Goal: Task Accomplishment & Management: Manage account settings

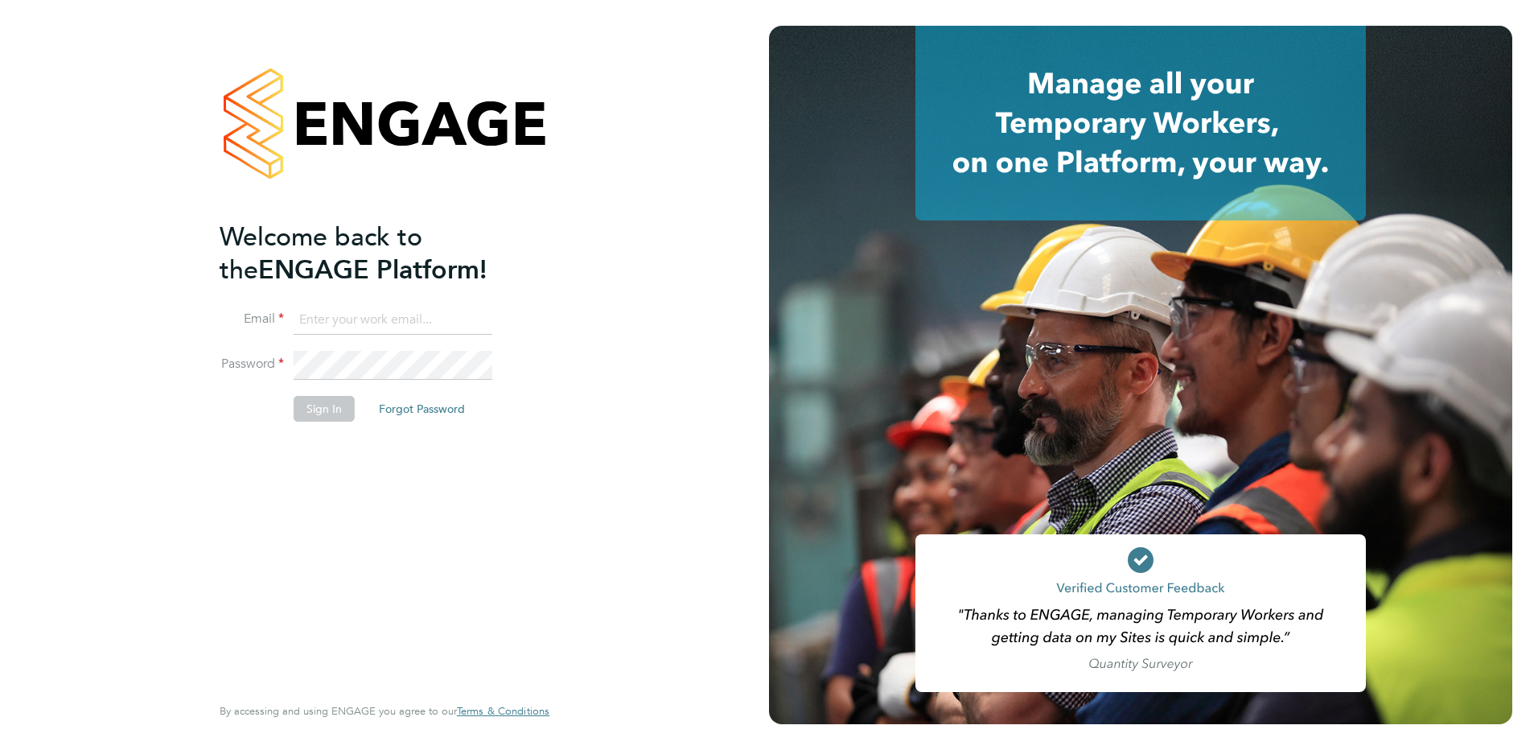
type input "samantha.ahmet@danielowen.co.uk"
click at [335, 410] on button "Sign In" at bounding box center [324, 409] width 61 height 26
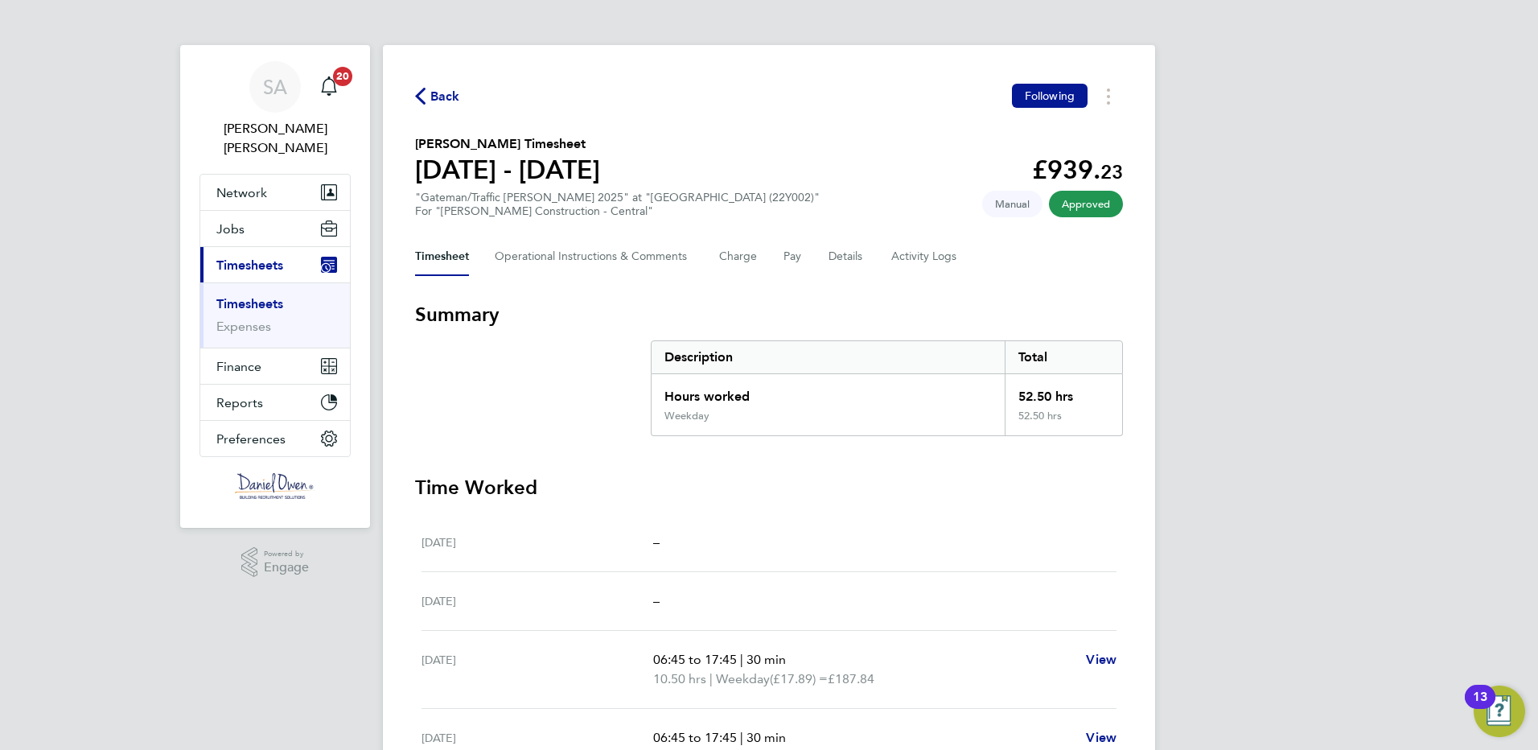
click at [262, 257] on span "Timesheets" at bounding box center [249, 264] width 67 height 15
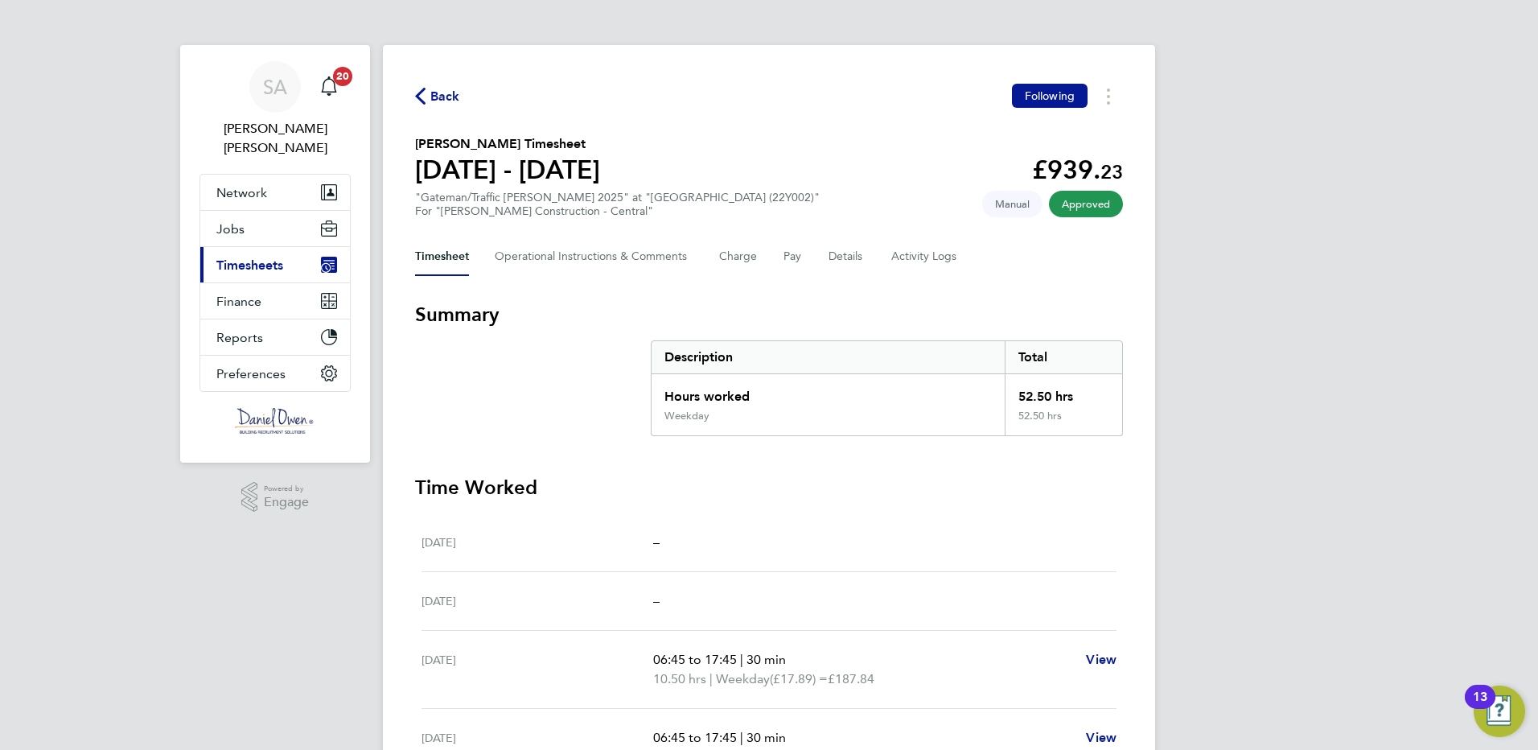
click at [255, 253] on button "Current page: Timesheets" at bounding box center [275, 264] width 150 height 35
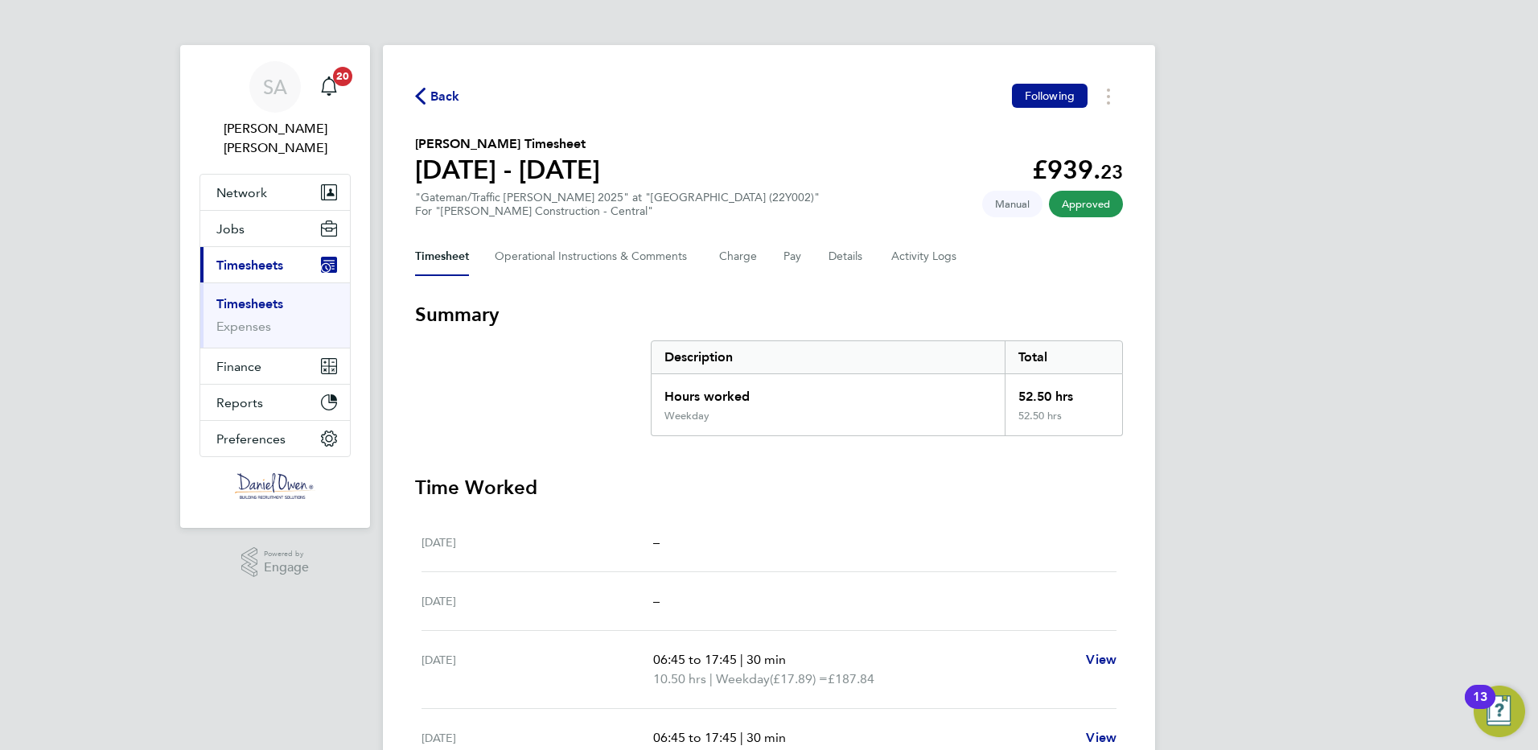
click at [253, 296] on link "Timesheets" at bounding box center [249, 303] width 67 height 15
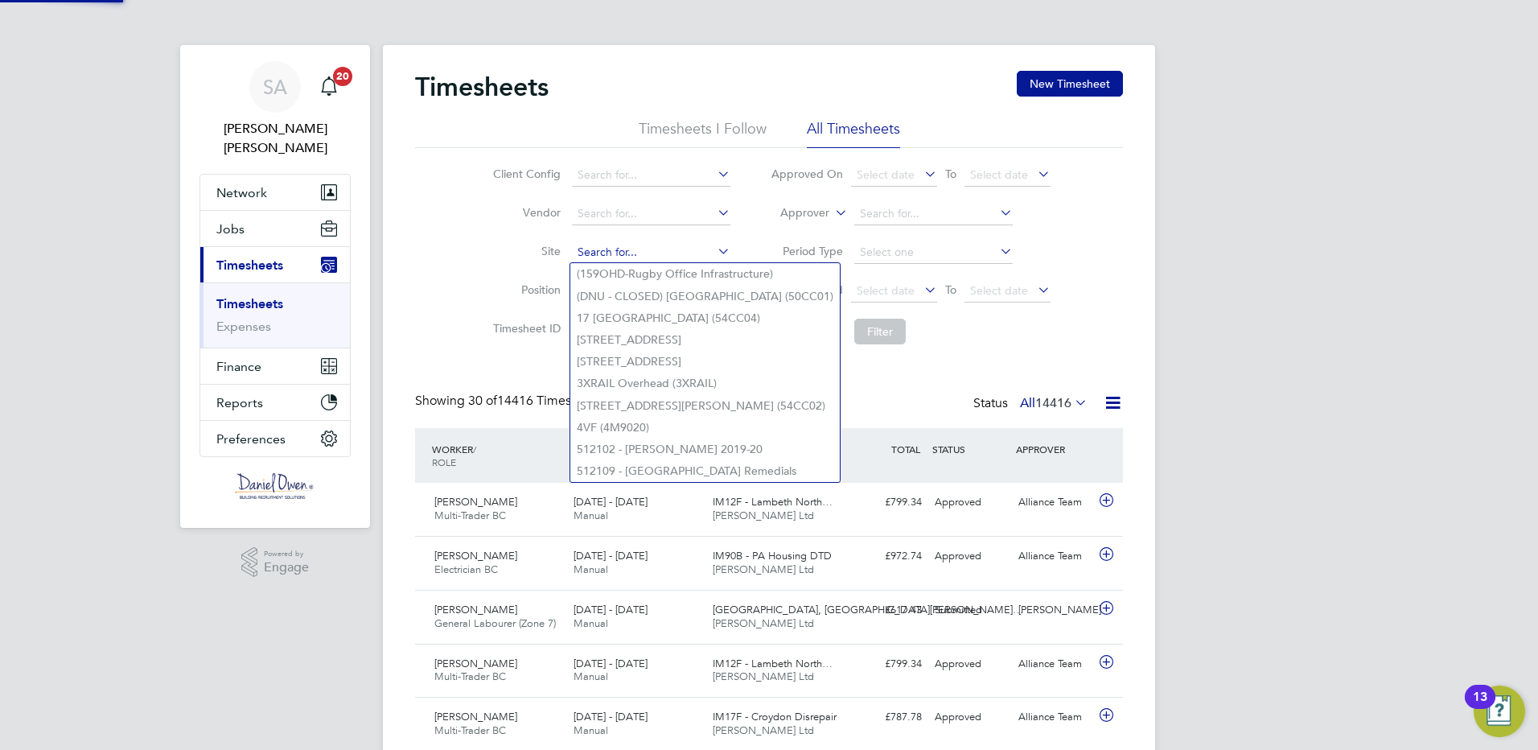
click at [598, 249] on input at bounding box center [651, 252] width 158 height 23
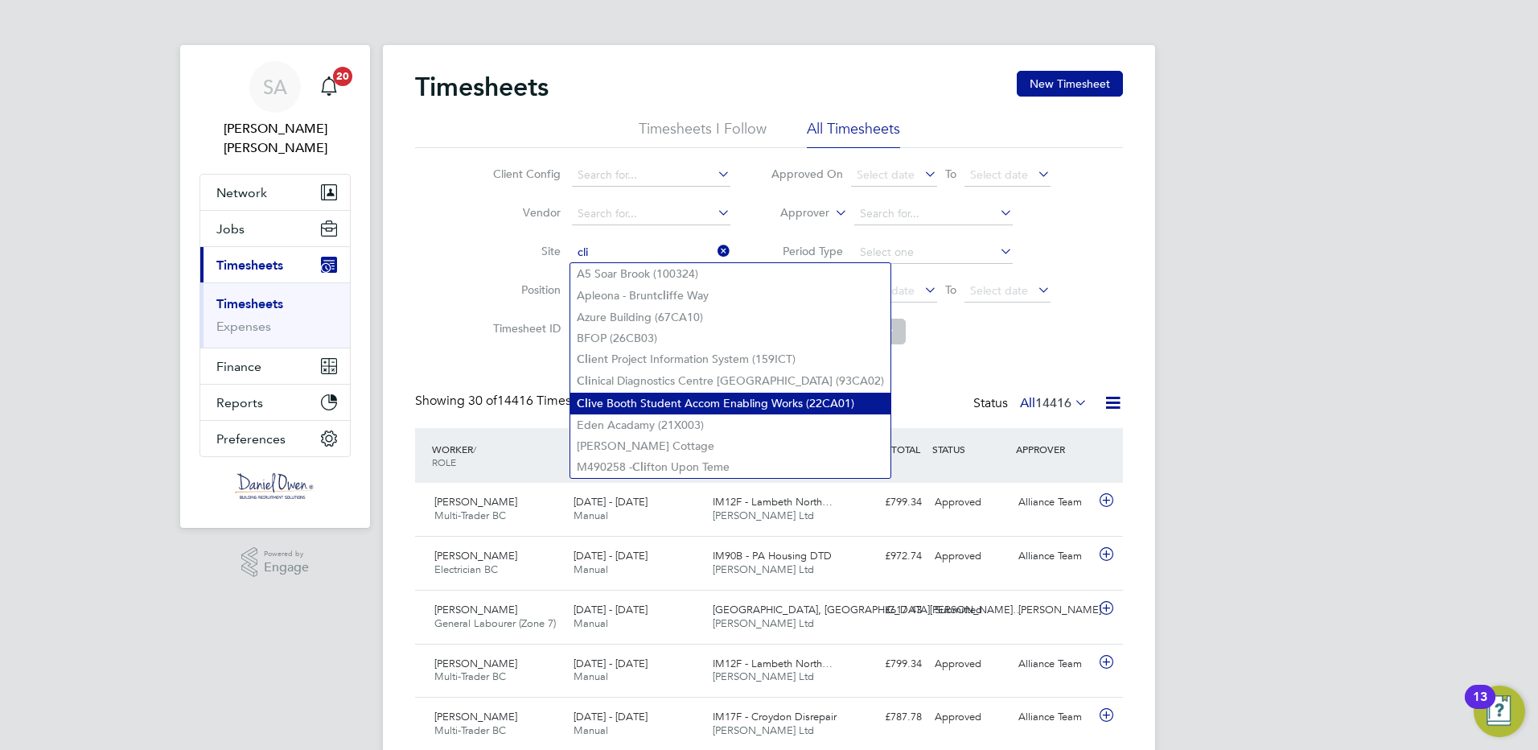
click at [614, 397] on li "Cli ve Booth Student Accom Enabling Works (22CA01)" at bounding box center [730, 404] width 320 height 22
type input "[PERSON_NAME] Student Accom Enabling Works (22CA01)"
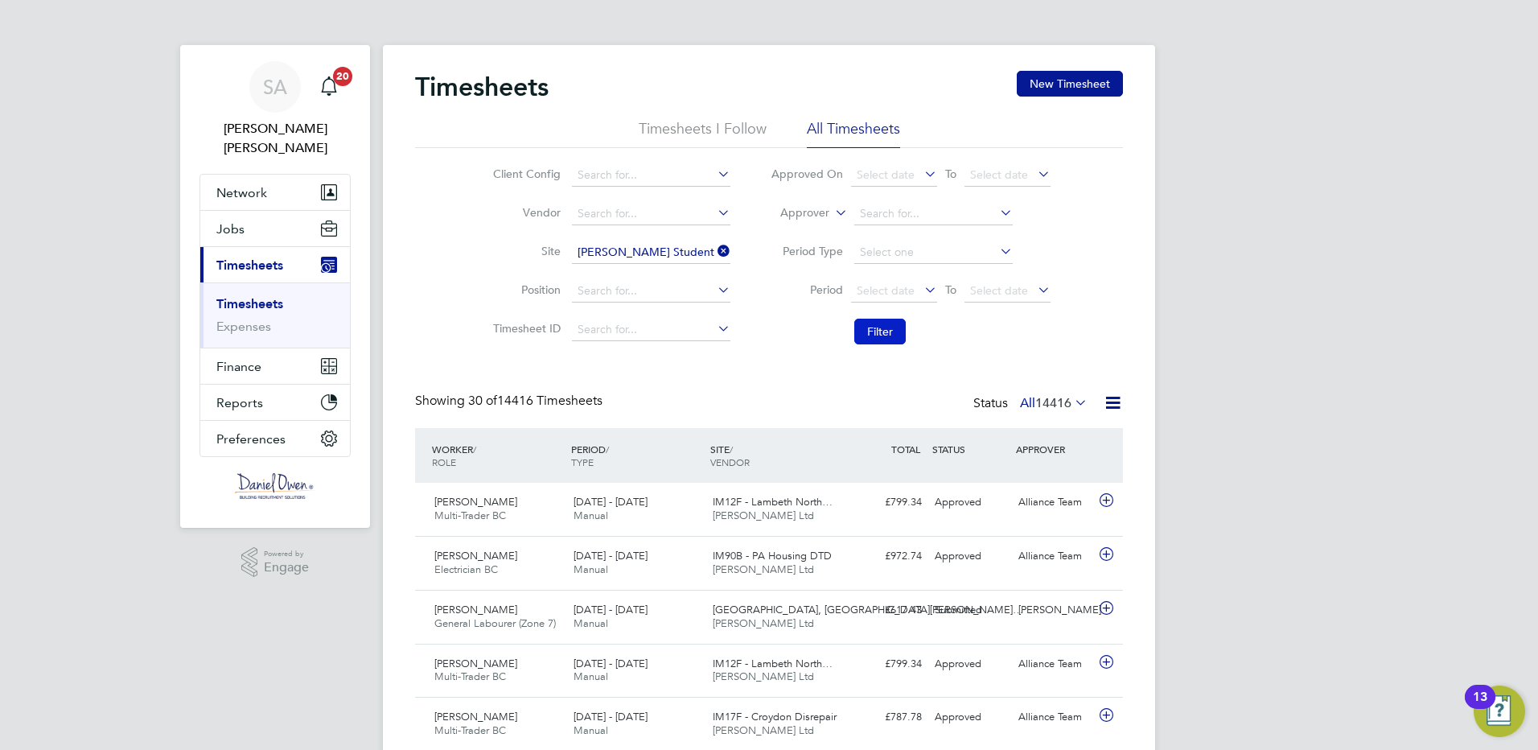
click at [886, 324] on button "Filter" at bounding box center [879, 332] width 51 height 26
click at [877, 339] on button "Filter" at bounding box center [879, 332] width 51 height 26
click at [1018, 340] on li "Filter" at bounding box center [911, 332] width 320 height 42
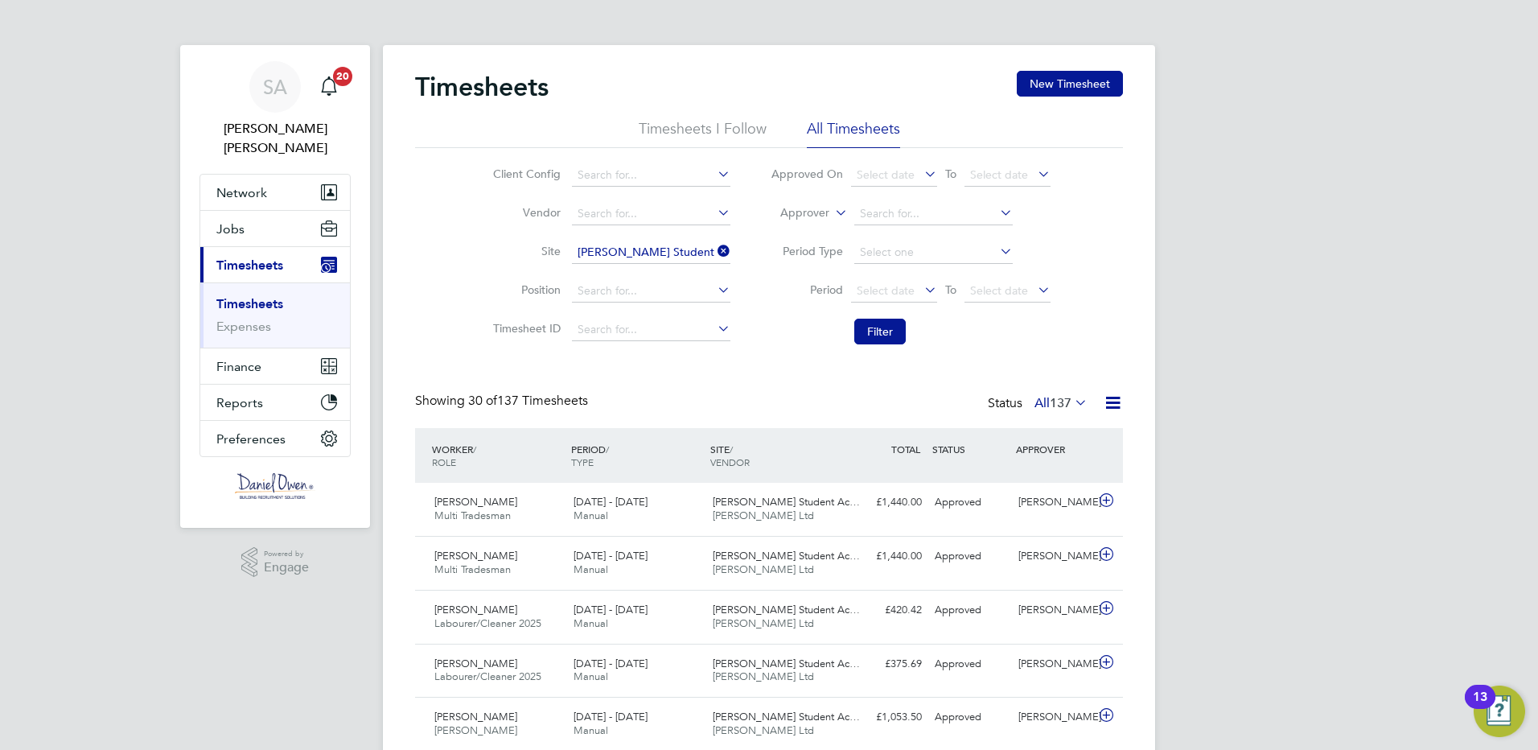
click at [1071, 397] on span "137" at bounding box center [1061, 403] width 22 height 16
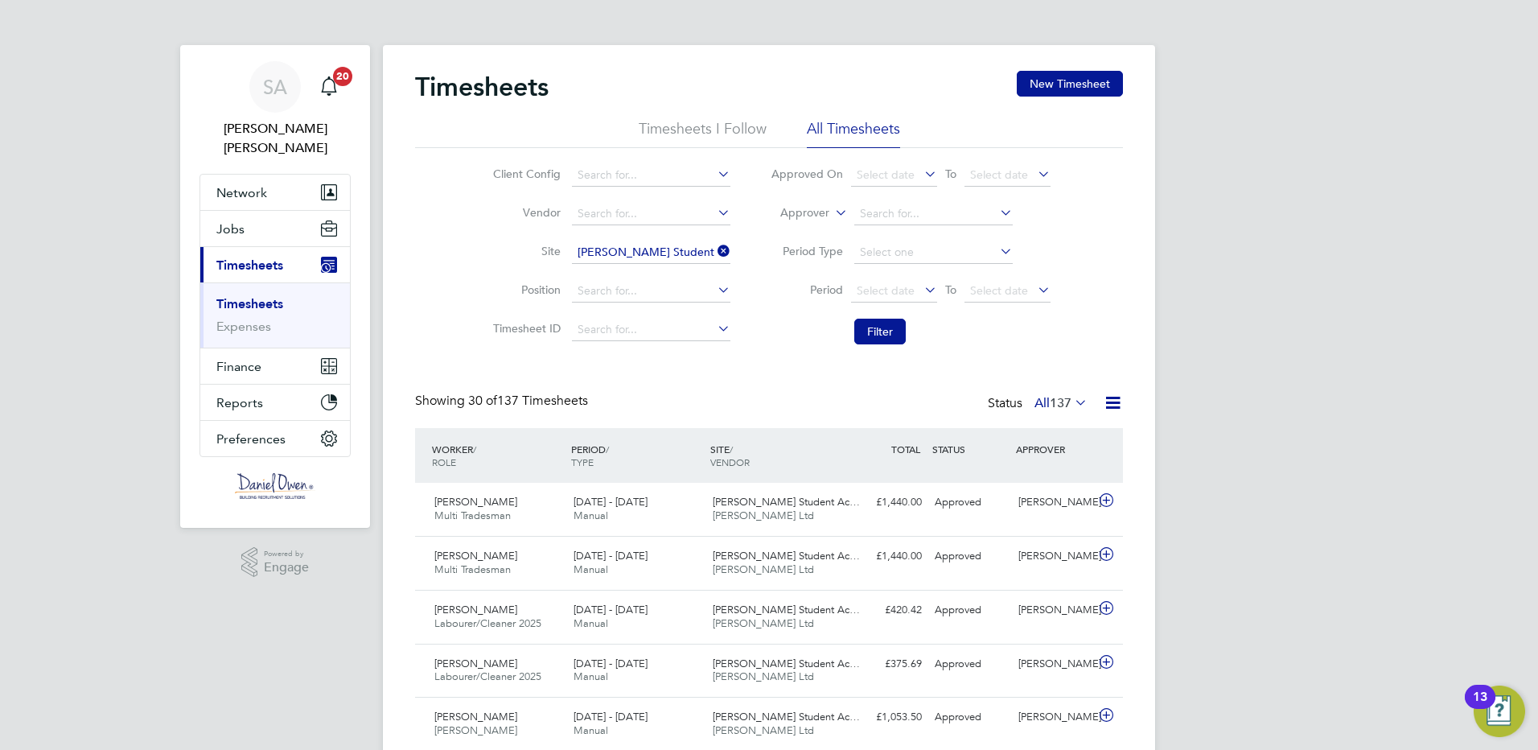
click at [874, 125] on li "All Timesheets" at bounding box center [853, 133] width 93 height 29
click at [242, 221] on span "Jobs" at bounding box center [230, 228] width 28 height 15
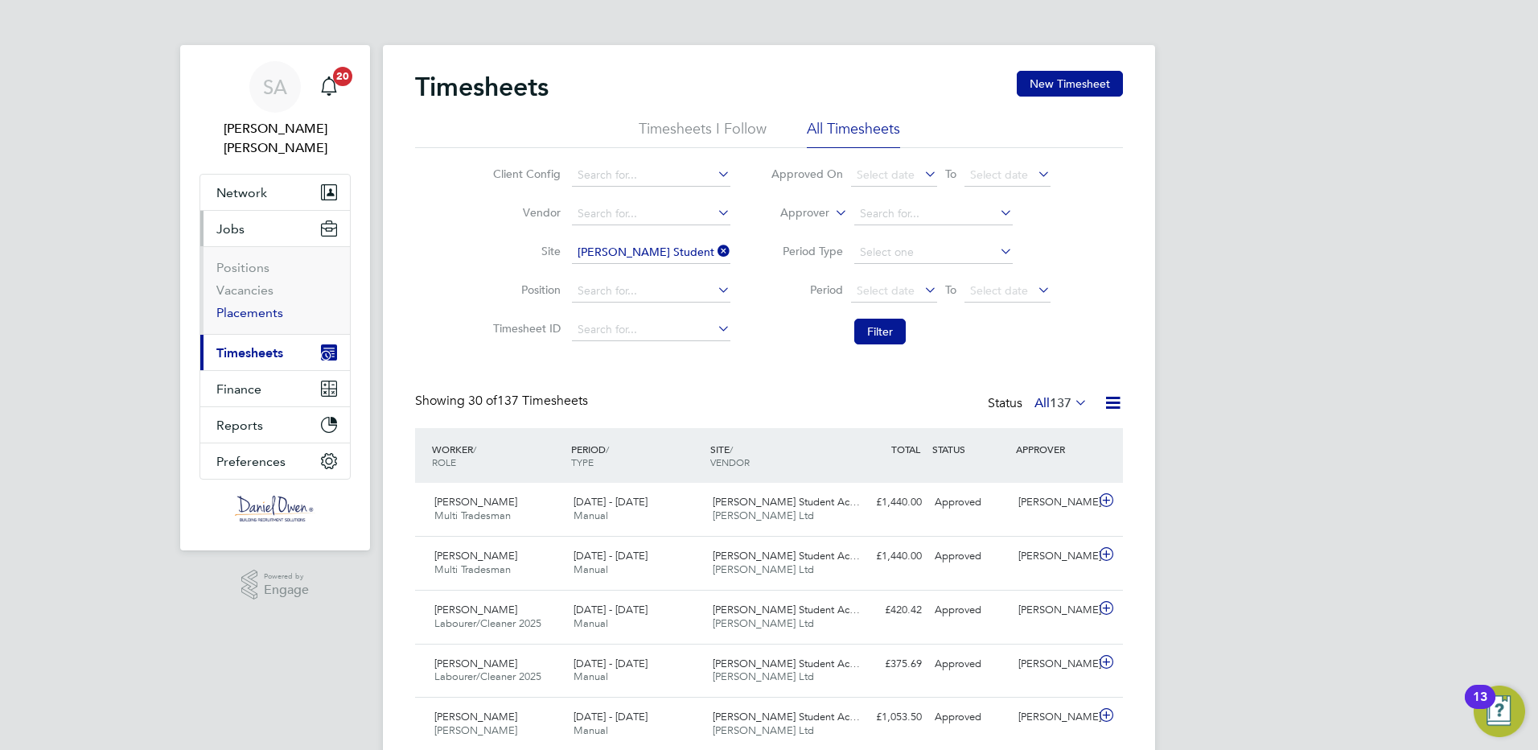
click at [249, 305] on link "Placements" at bounding box center [249, 312] width 67 height 15
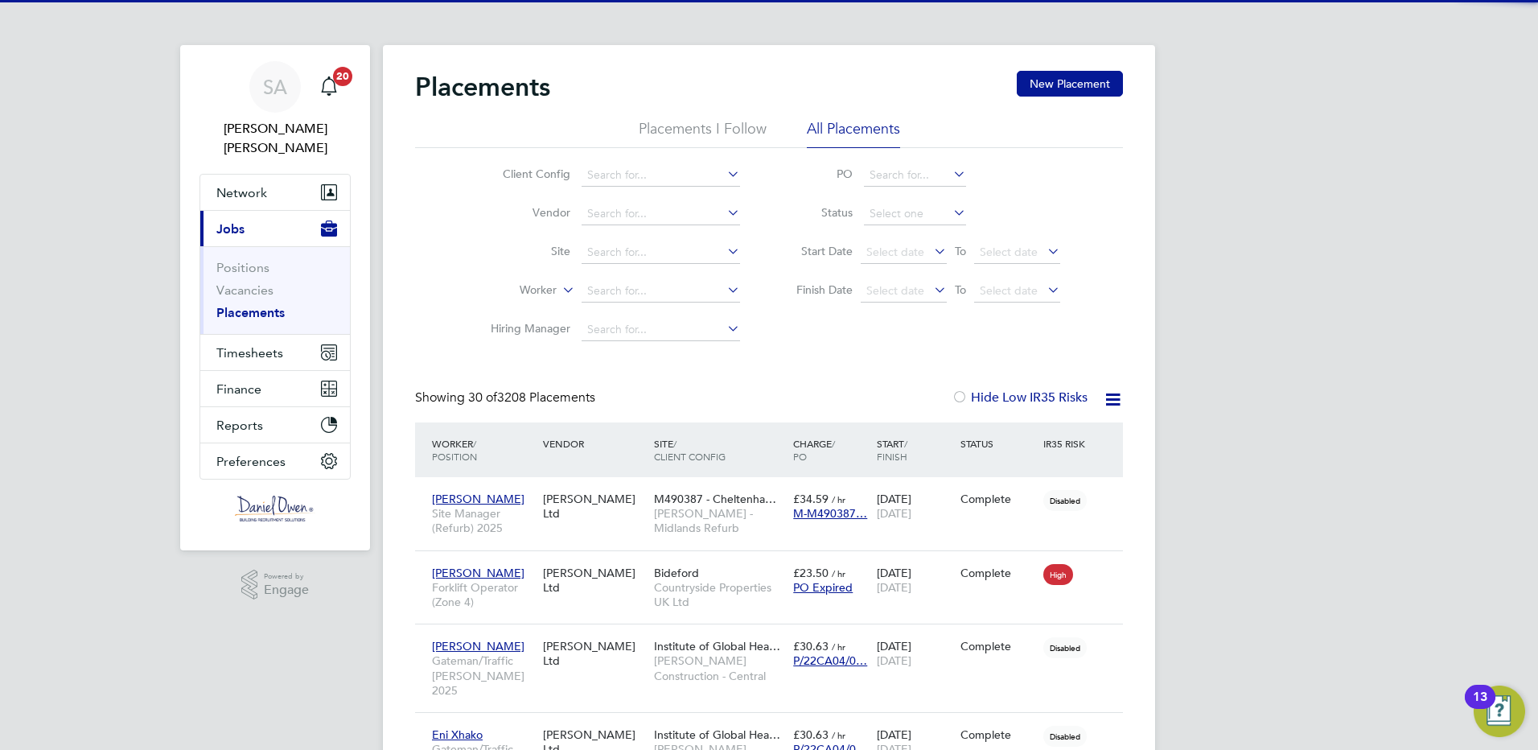
scroll to position [60, 140]
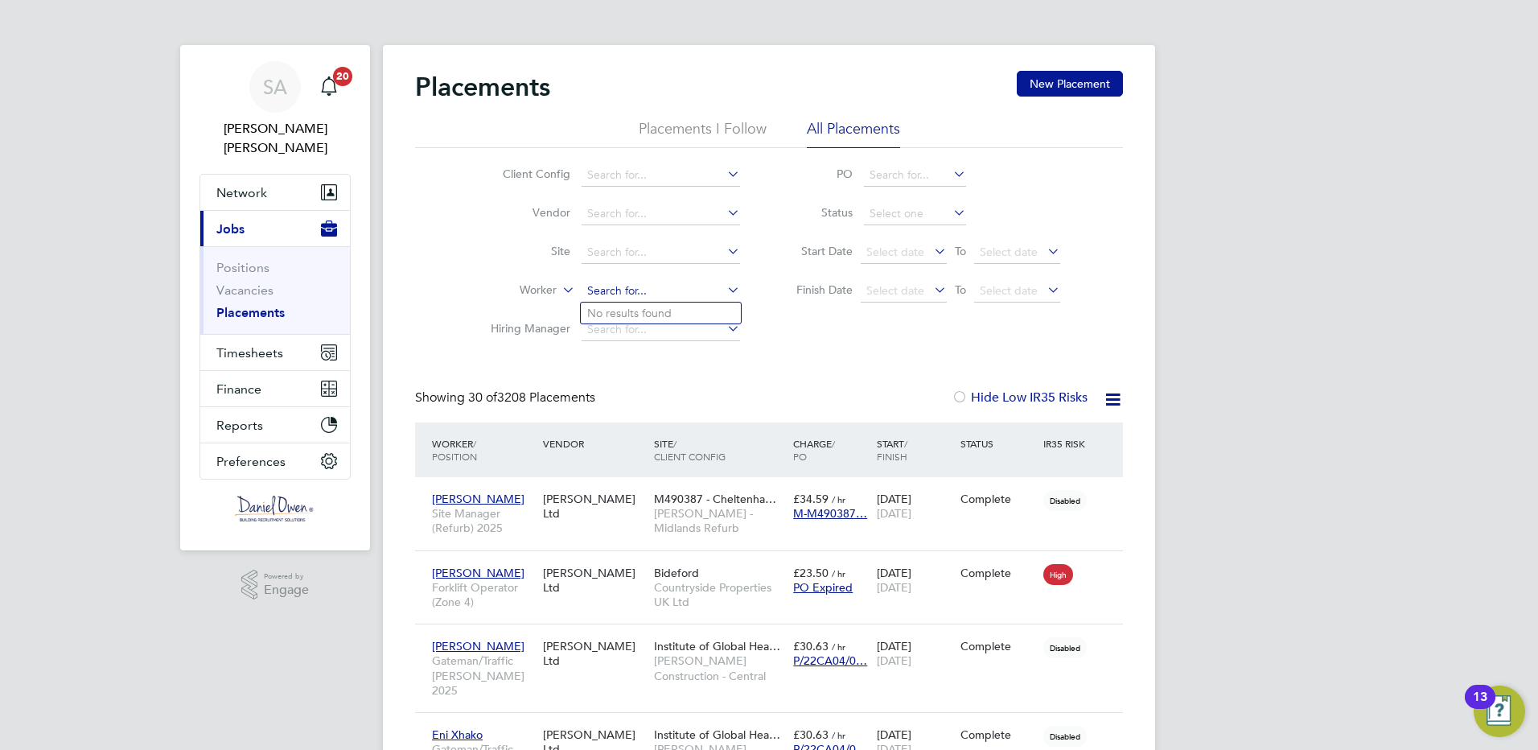
click at [603, 293] on input at bounding box center [661, 291] width 158 height 23
click at [601, 393] on b "[PERSON_NAME]" at bounding box center [633, 400] width 93 height 14
type input "[PERSON_NAME]"
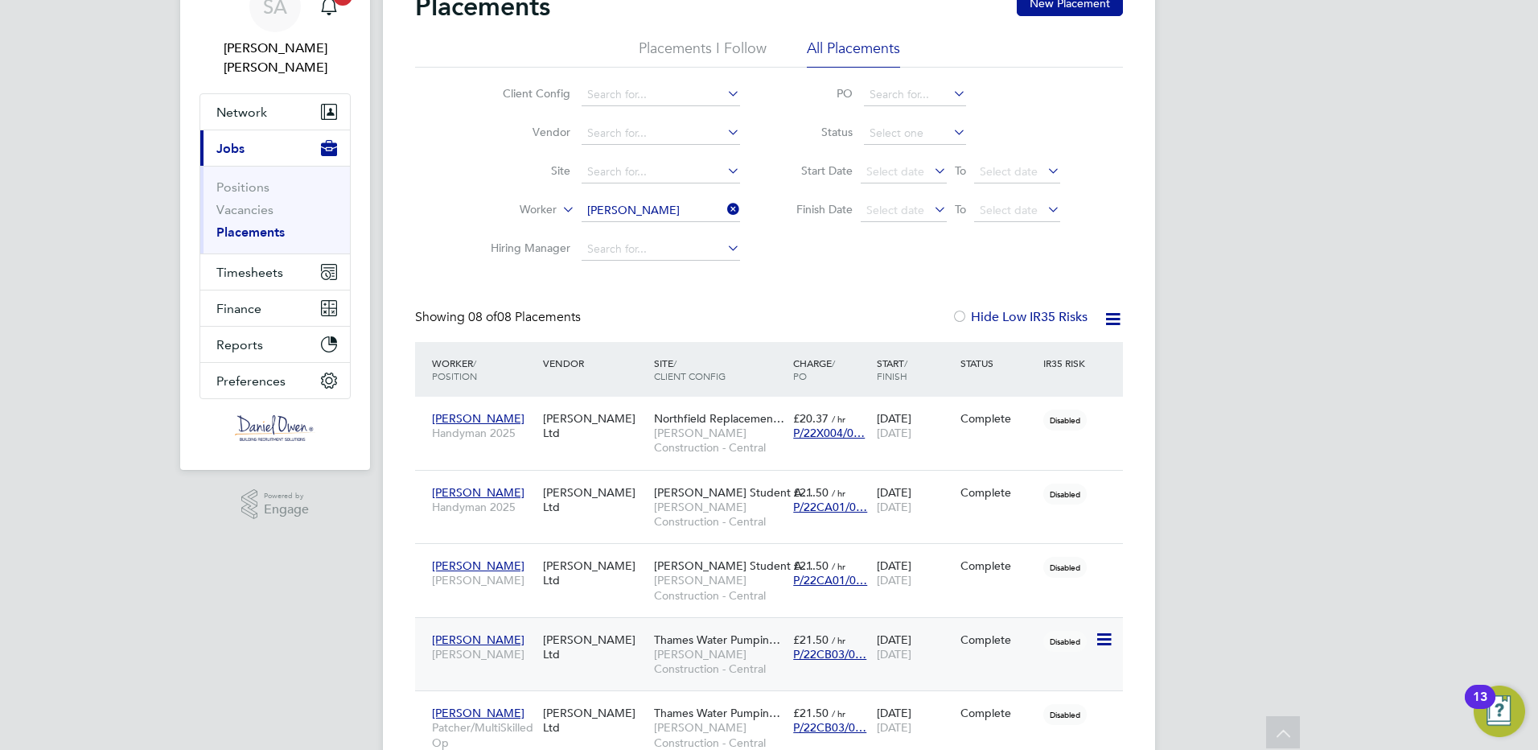
click at [1103, 635] on icon at bounding box center [1103, 639] width 16 height 19
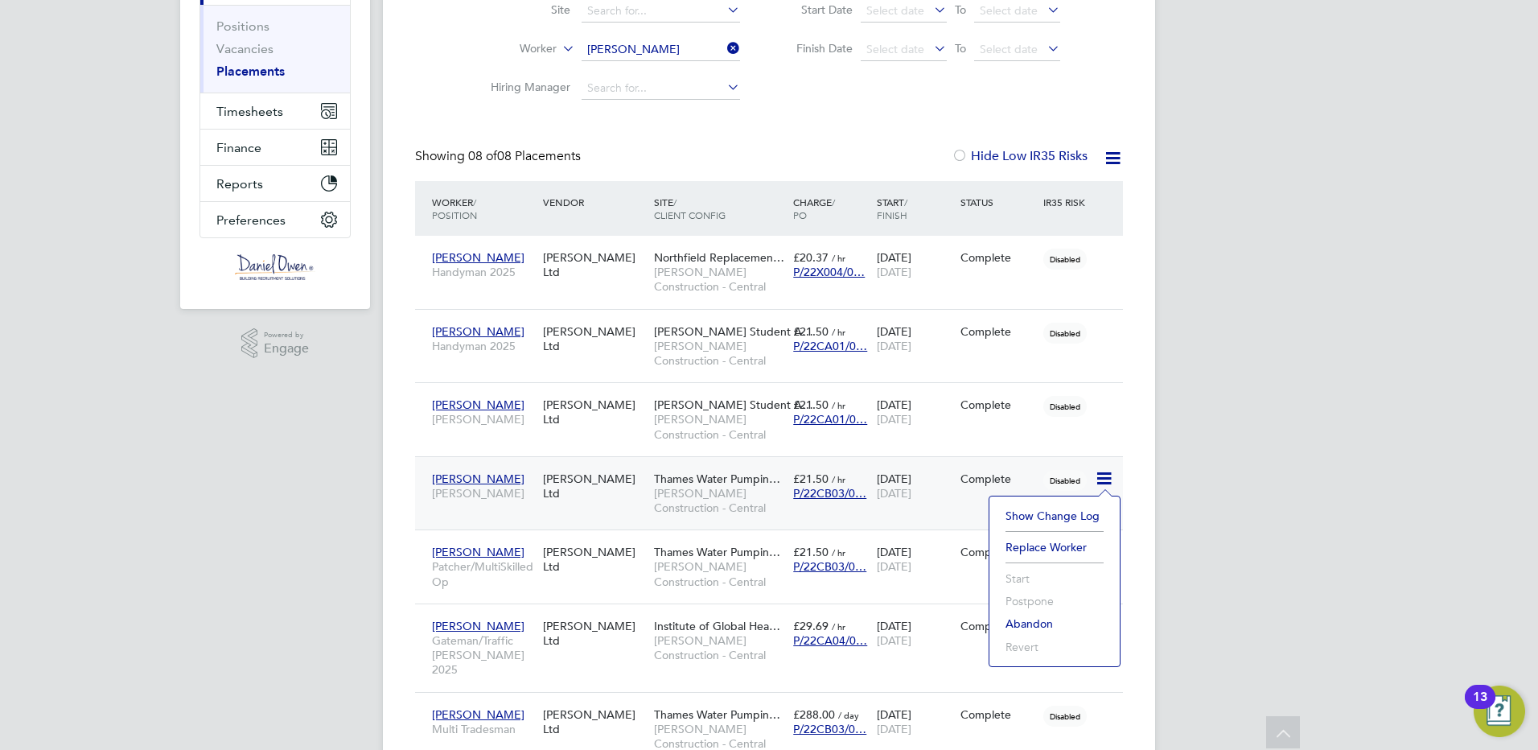
drag, startPoint x: 620, startPoint y: 516, endPoint x: 649, endPoint y: 491, distance: 38.2
click at [621, 516] on div "[PERSON_NAME] [PERSON_NAME] Ltd Thames Water Pumpin… [PERSON_NAME] Construction…" at bounding box center [769, 493] width 708 height 74
click at [995, 475] on div "Complete" at bounding box center [999, 478] width 76 height 14
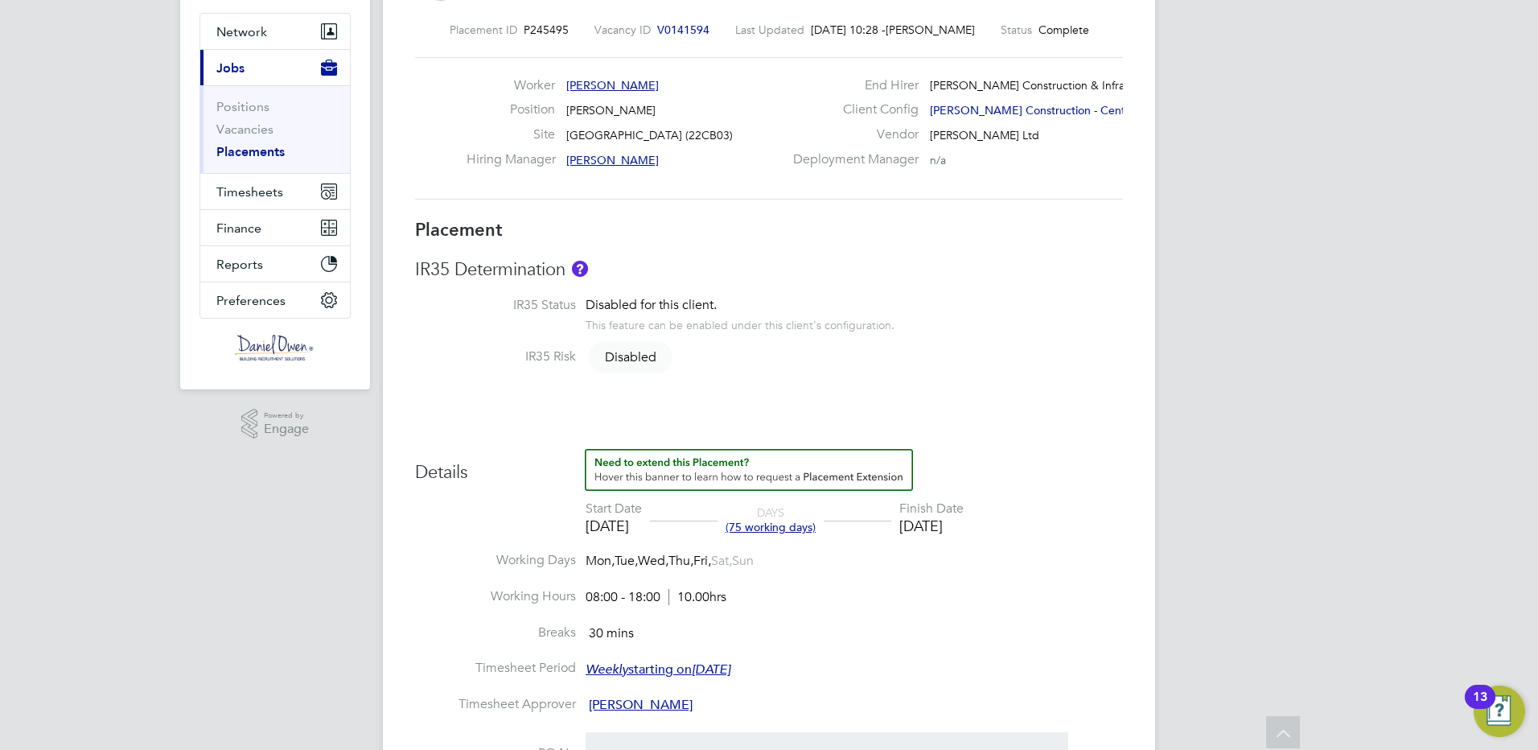
click at [964, 525] on div "[DATE]" at bounding box center [931, 525] width 64 height 19
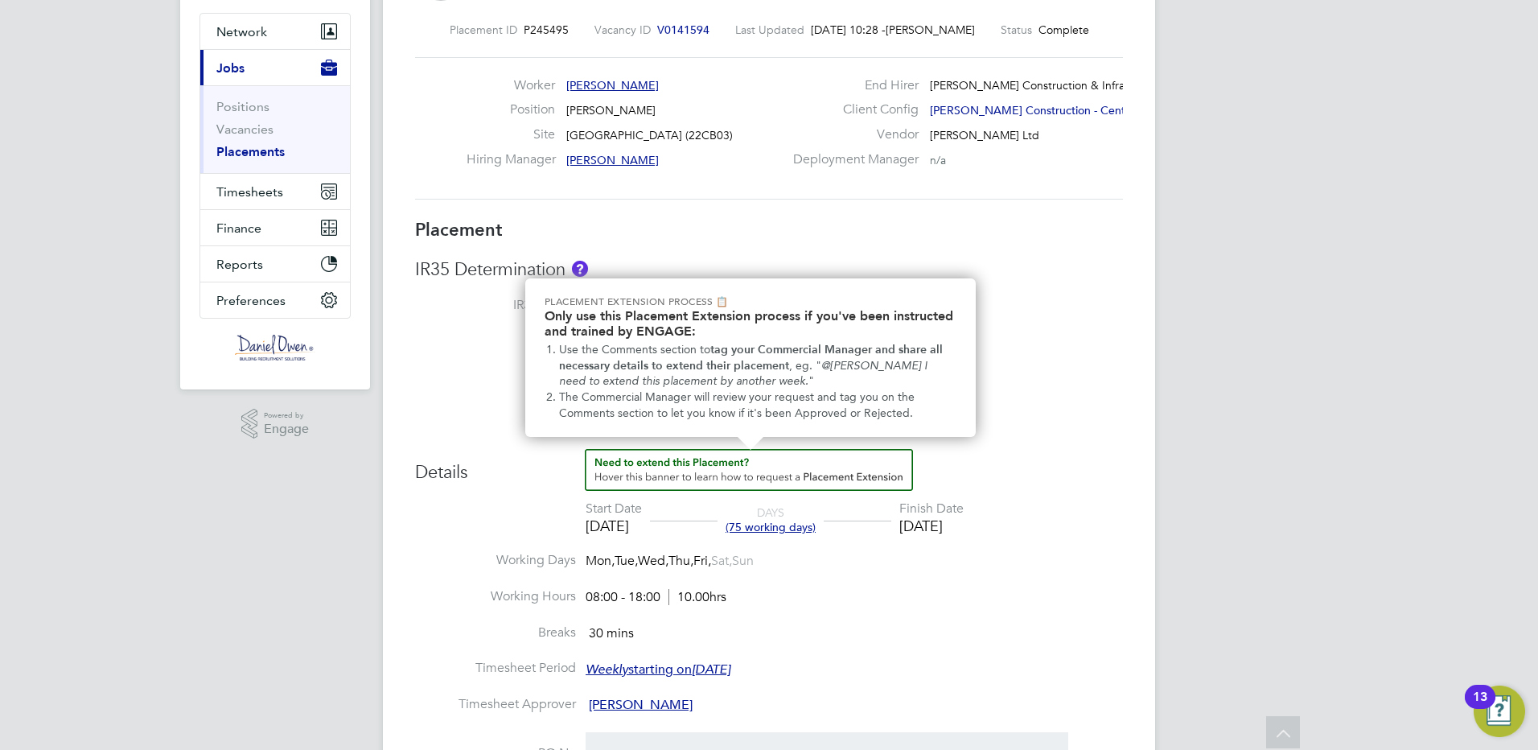
click at [637, 463] on img "How to extend a Placement?" at bounding box center [749, 470] width 328 height 42
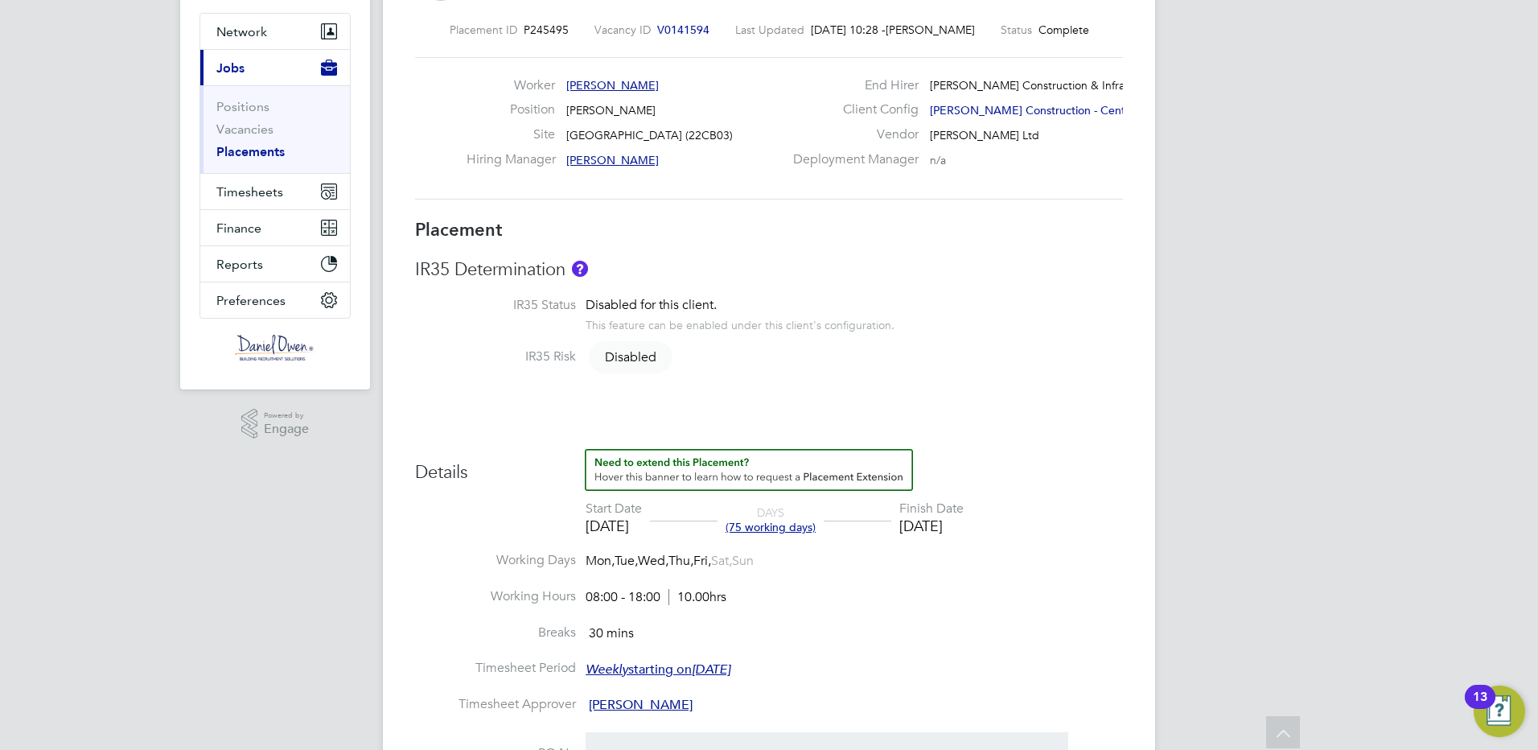
click at [637, 463] on img "How to extend a Placement?" at bounding box center [749, 470] width 328 height 42
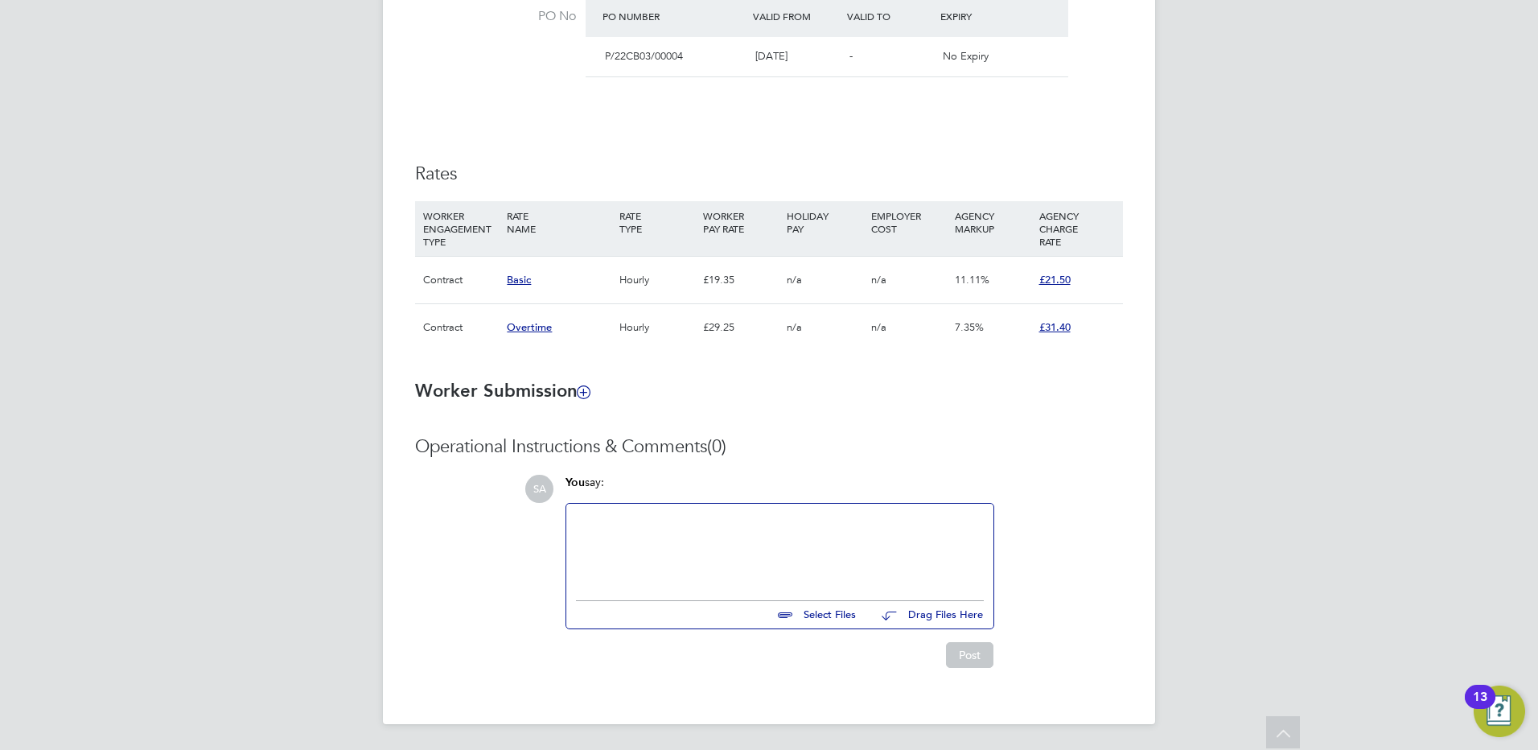
click at [736, 538] on div at bounding box center [780, 547] width 408 height 69
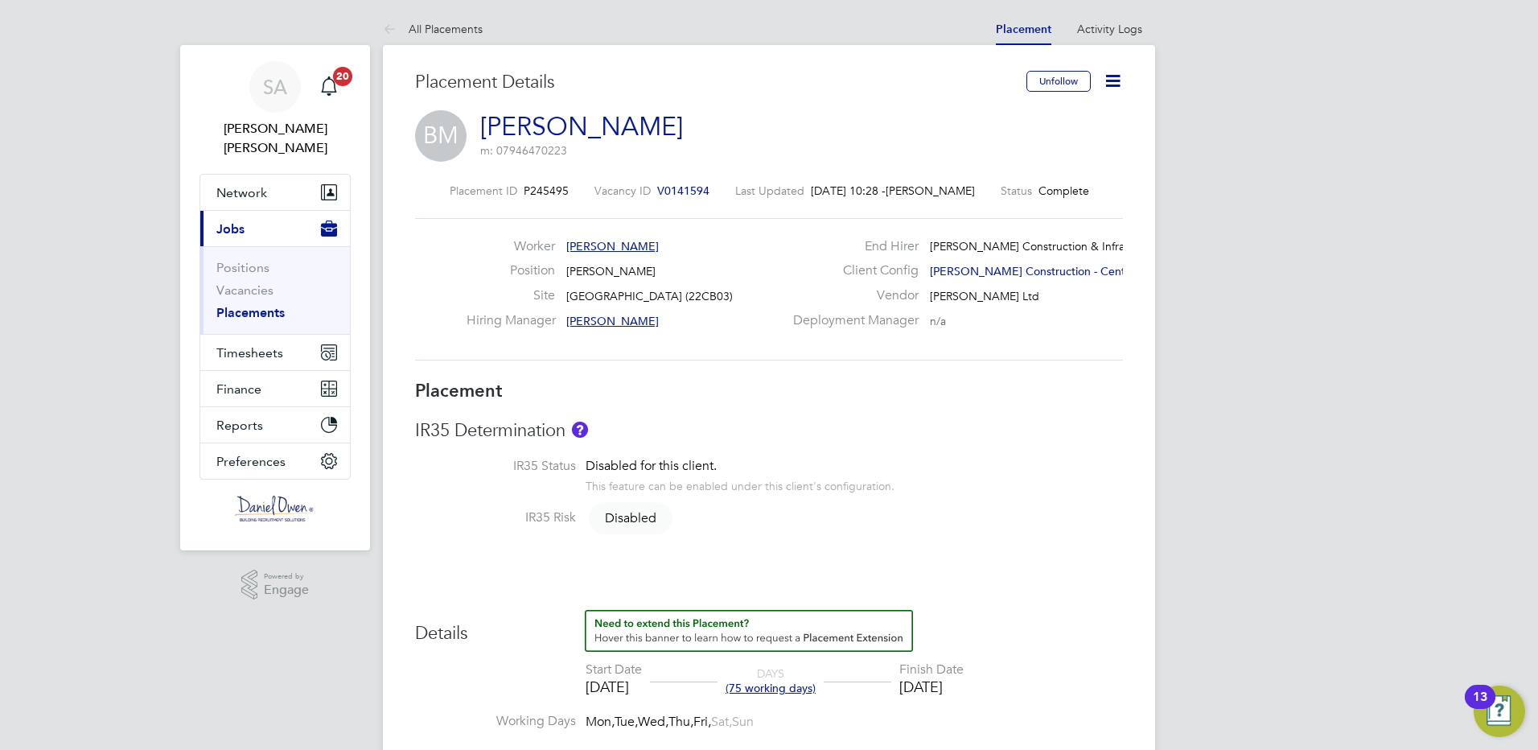
click at [249, 305] on link "Placements" at bounding box center [250, 312] width 68 height 15
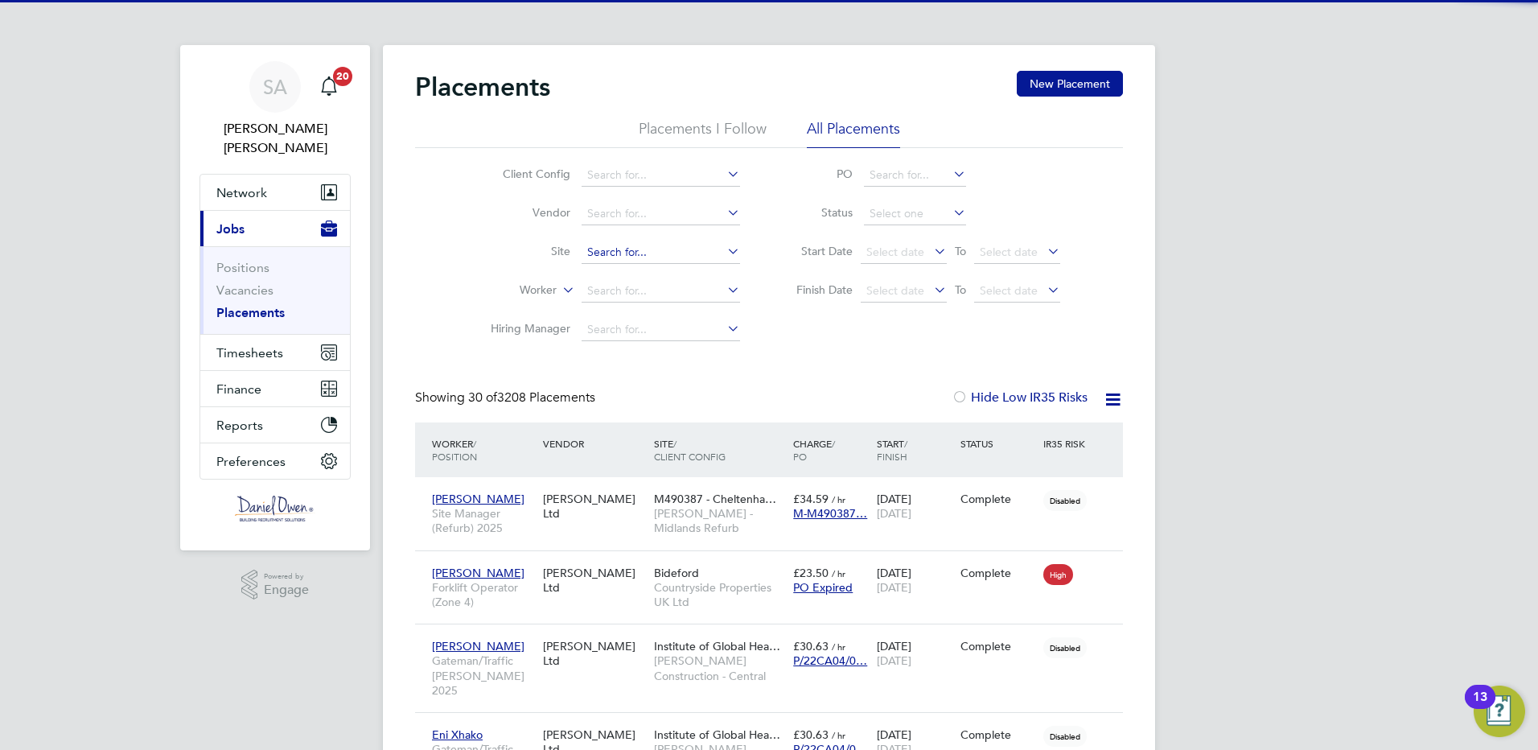
scroll to position [60, 140]
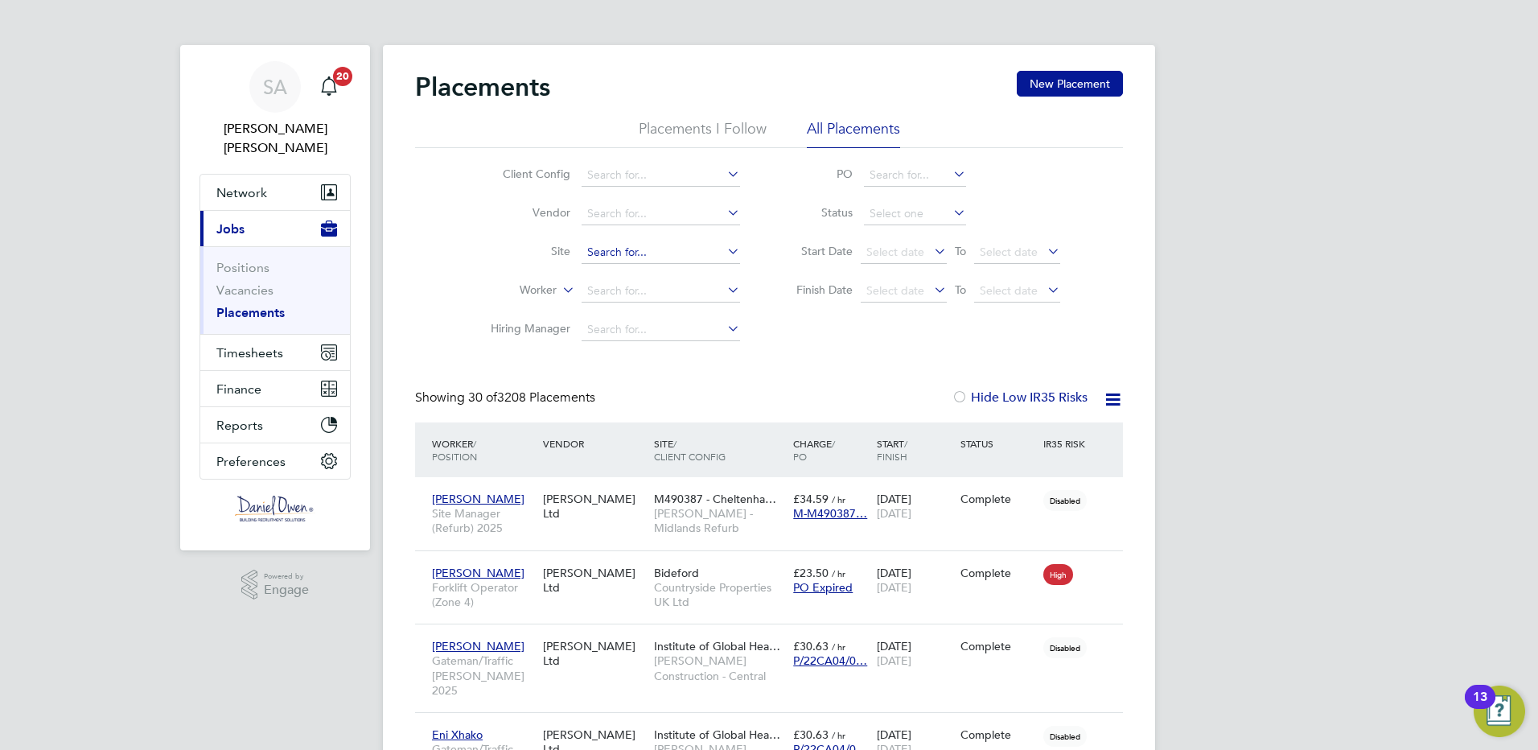
click at [647, 255] on input at bounding box center [661, 252] width 158 height 23
click at [641, 445] on li "Thames Water Pumping Station (22CB03)" at bounding box center [717, 445] width 272 height 22
type input "Thames Water Pumping Station (22CB03)"
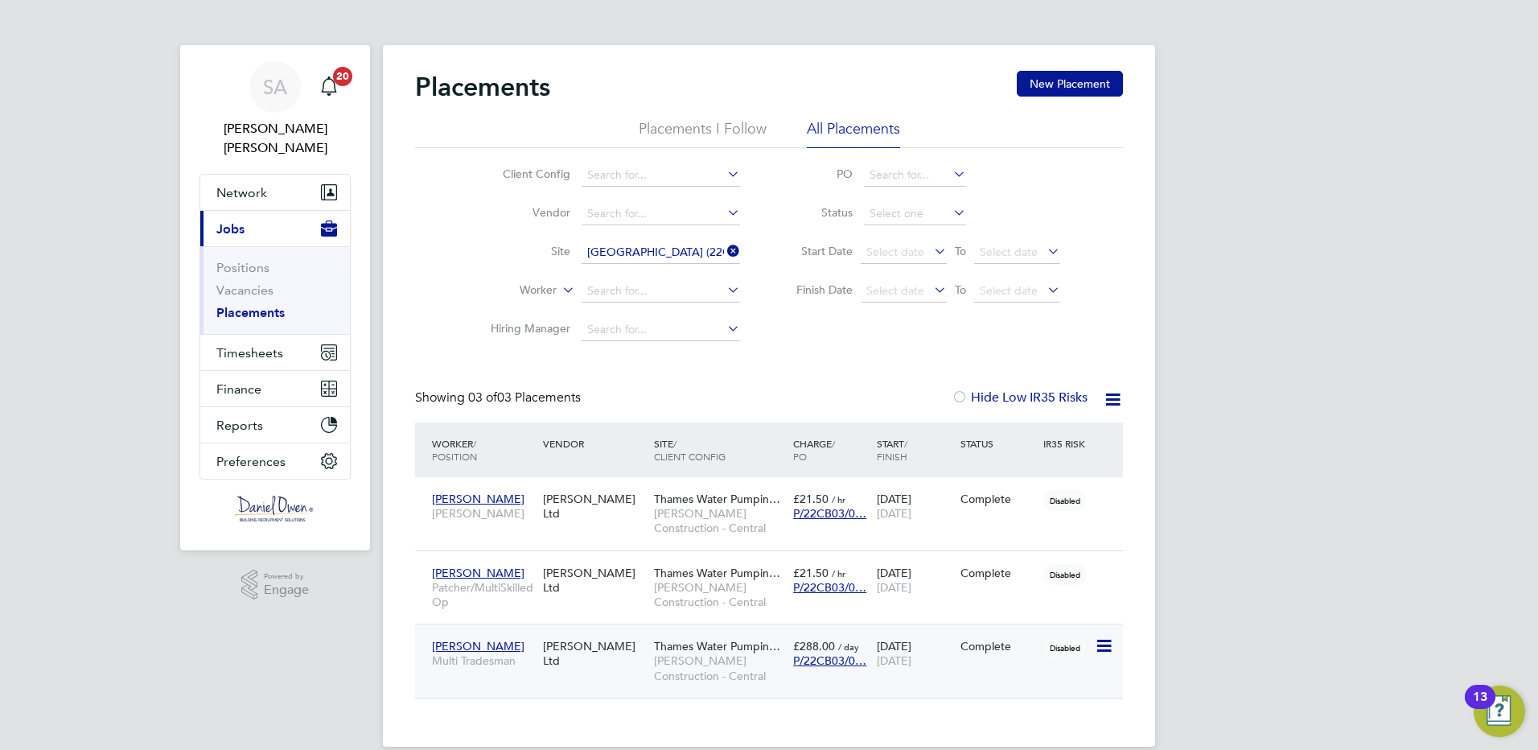
click at [1014, 653] on div "Complete" at bounding box center [999, 646] width 76 height 14
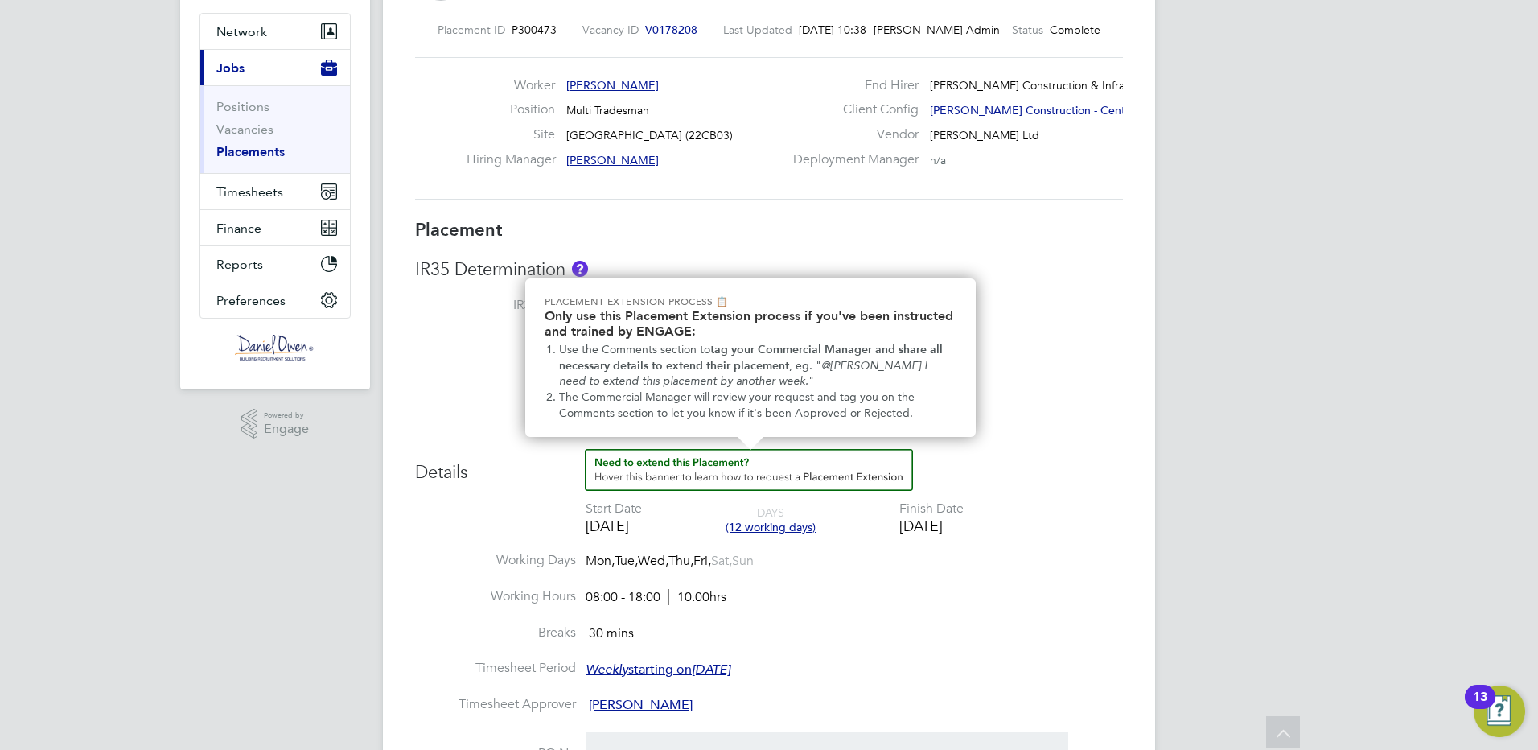
click at [669, 459] on img "How to extend a Placement?" at bounding box center [749, 470] width 328 height 42
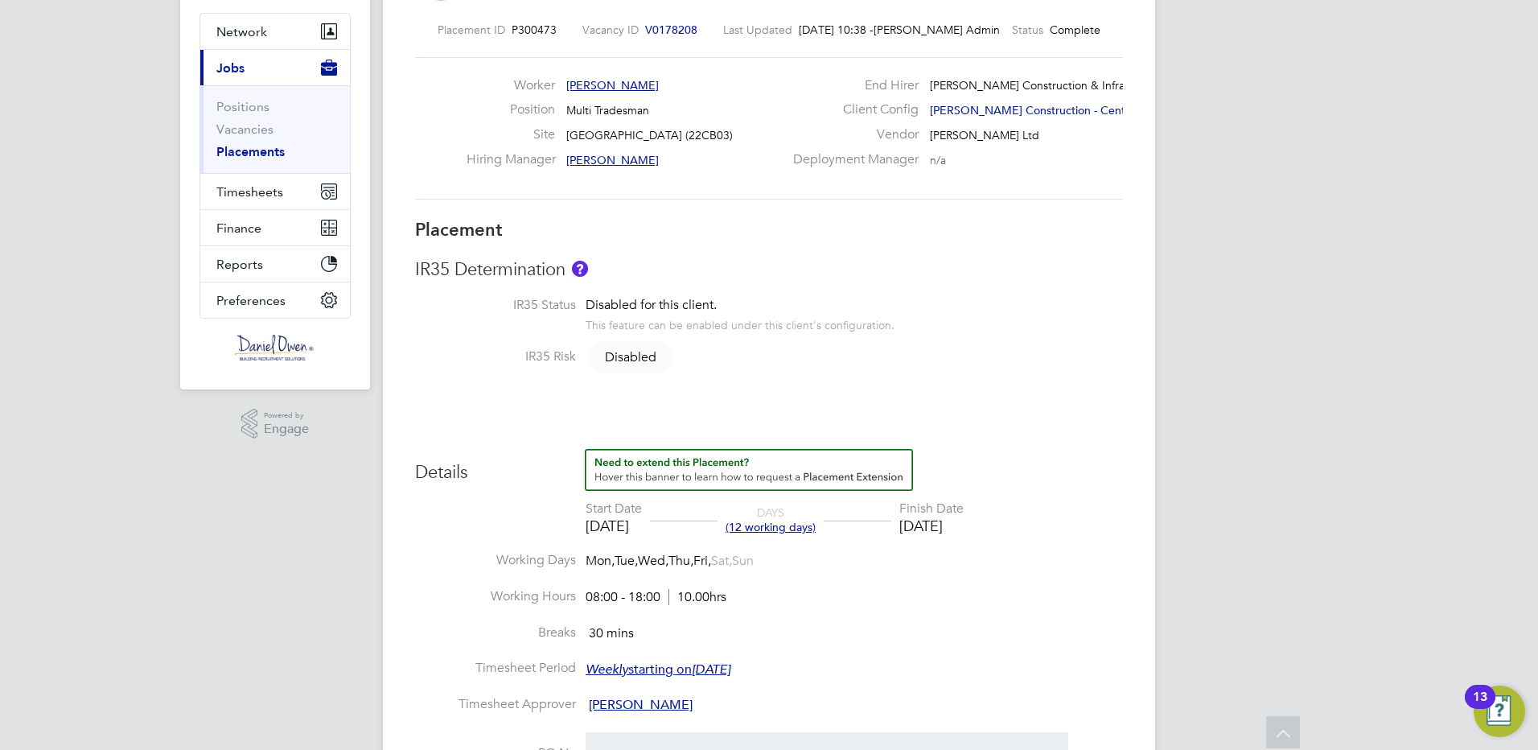
click at [669, 459] on img "How to extend a Placement?" at bounding box center [749, 470] width 328 height 42
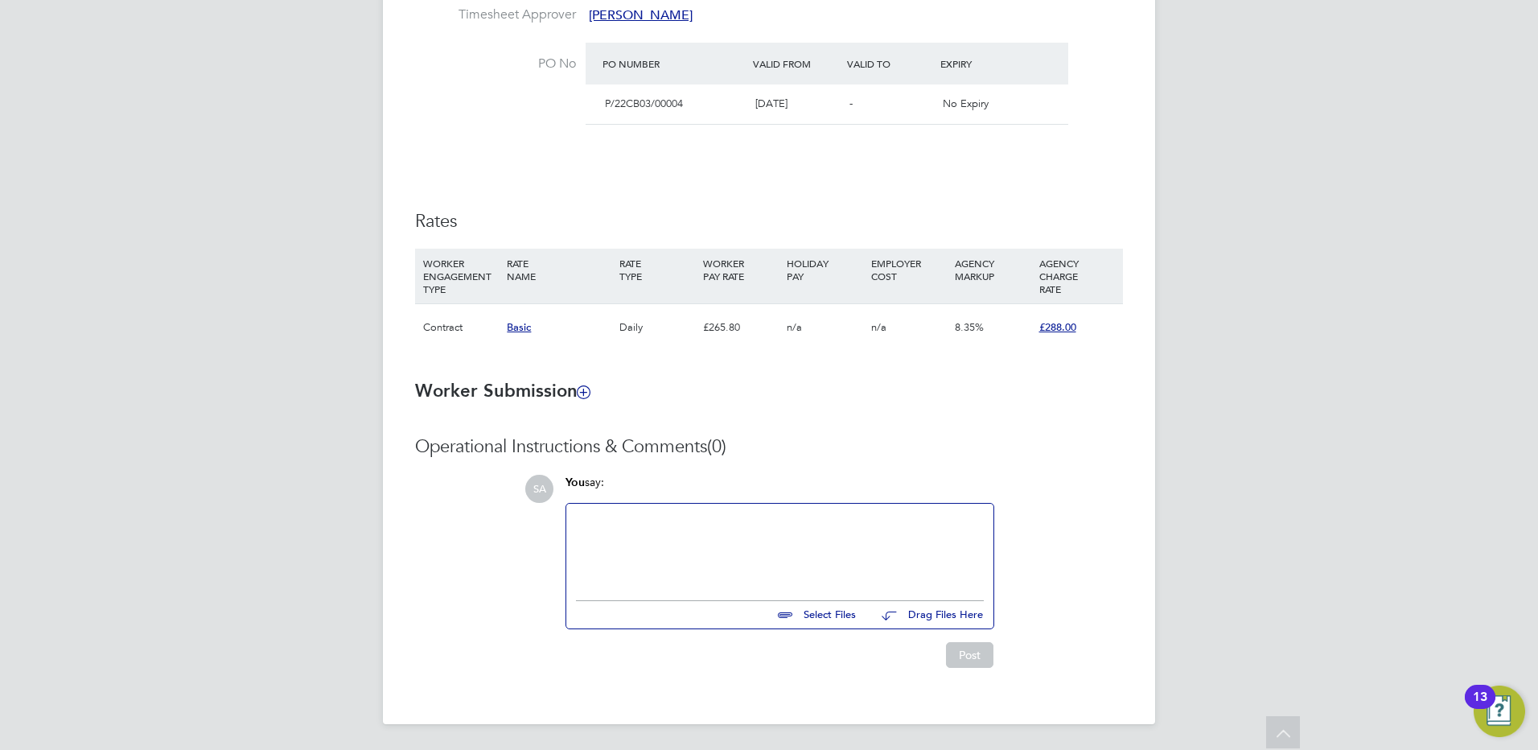
click at [625, 553] on div at bounding box center [780, 547] width 408 height 69
click at [706, 545] on div at bounding box center [780, 547] width 408 height 69
